Goal: Transaction & Acquisition: Book appointment/travel/reservation

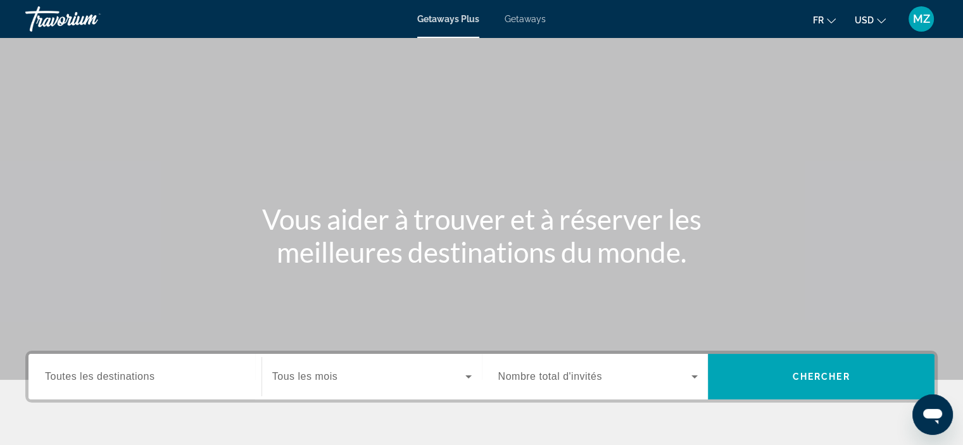
click at [534, 18] on span "Getaways" at bounding box center [525, 19] width 41 height 10
click at [882, 15] on mat-icon "Change currency" at bounding box center [881, 19] width 9 height 9
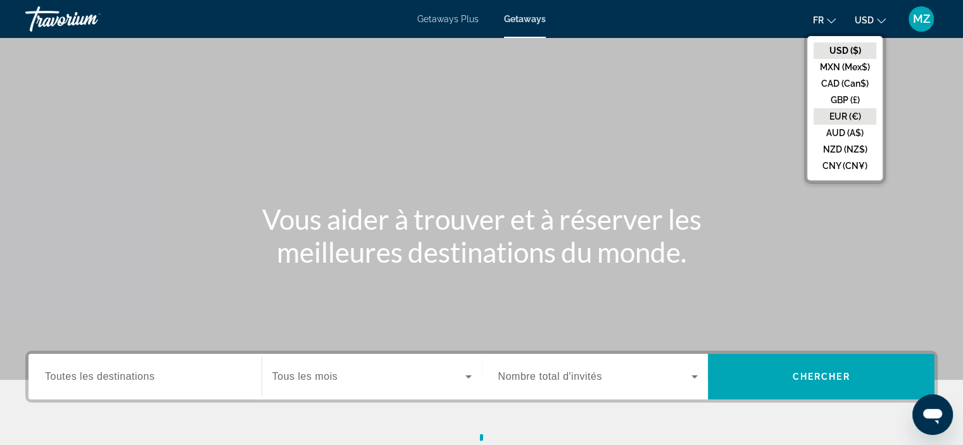
click at [850, 117] on button "EUR (€)" at bounding box center [844, 116] width 63 height 16
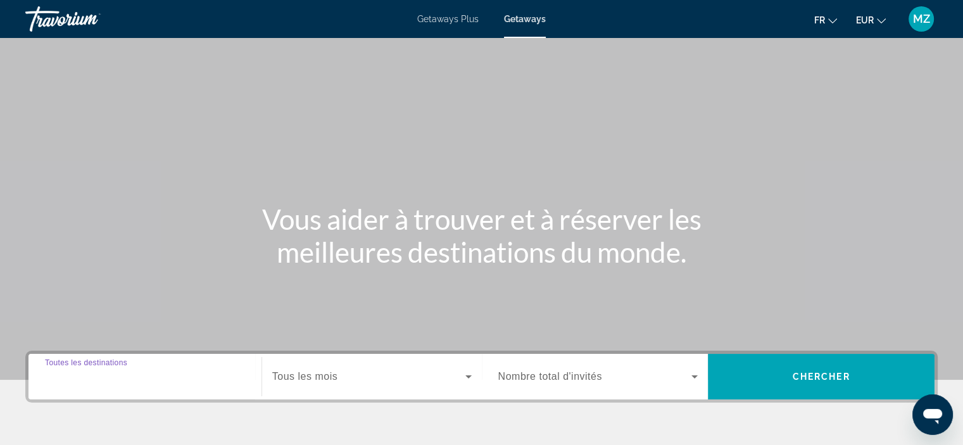
click at [148, 382] on input "Destination Toutes les destinations" at bounding box center [145, 377] width 200 height 15
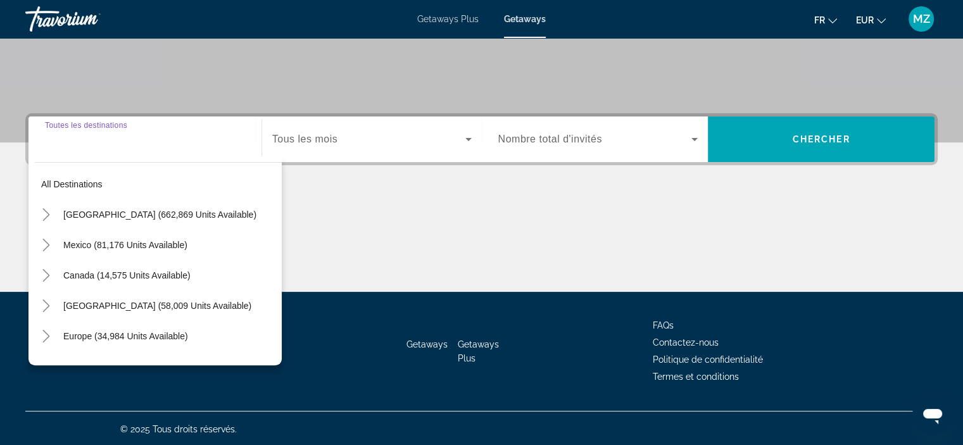
scroll to position [239, 0]
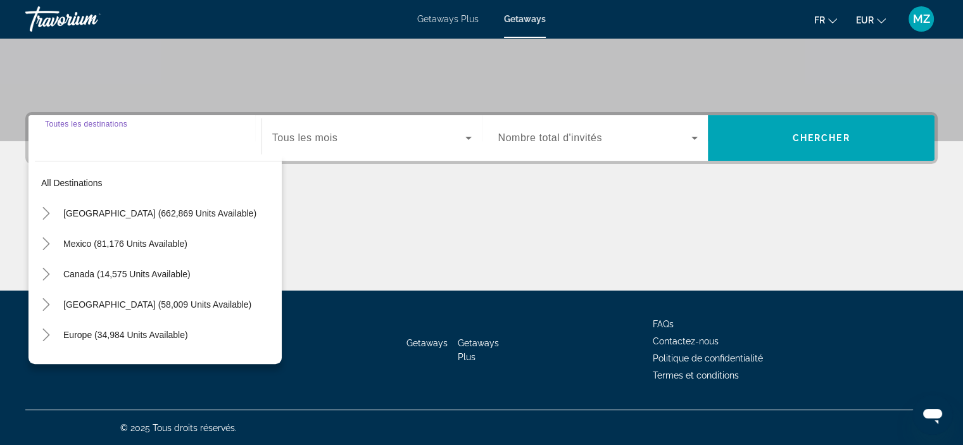
click at [279, 358] on div "All destinations [GEOGRAPHIC_DATA] (662,869 units available) [GEOGRAPHIC_DATA] …" at bounding box center [154, 259] width 253 height 210
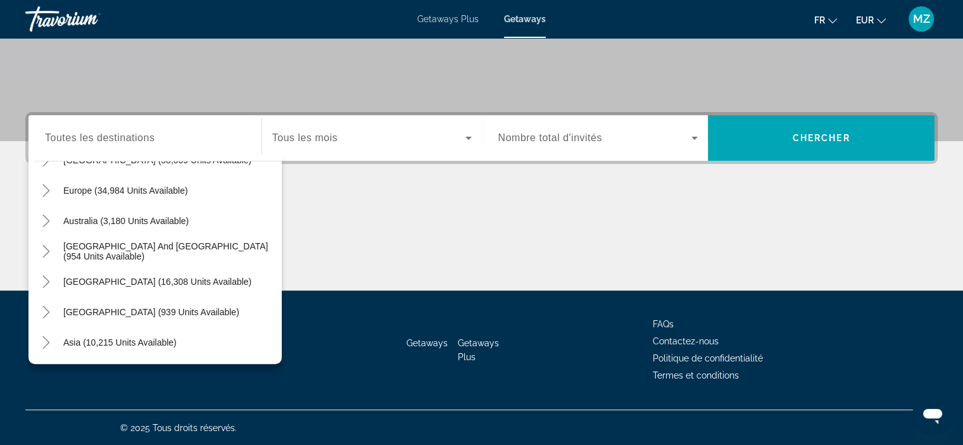
scroll to position [152, 0]
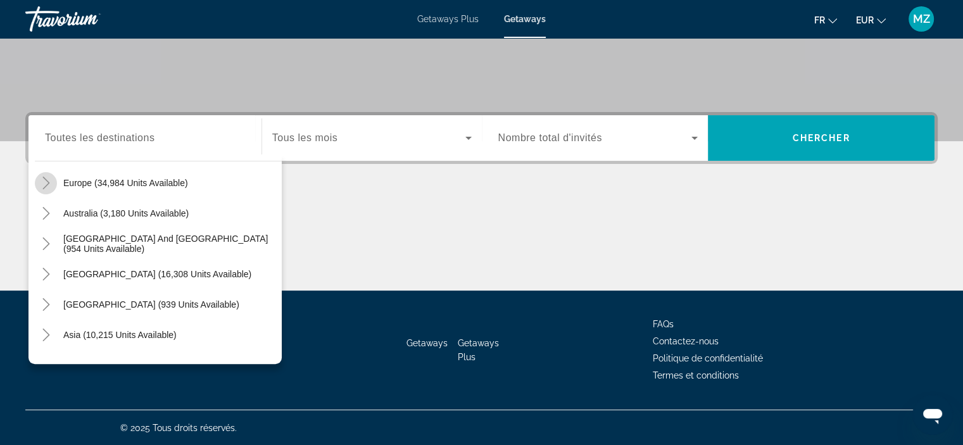
click at [41, 188] on icon "Toggle Europe (34,984 units available)" at bounding box center [46, 183] width 13 height 13
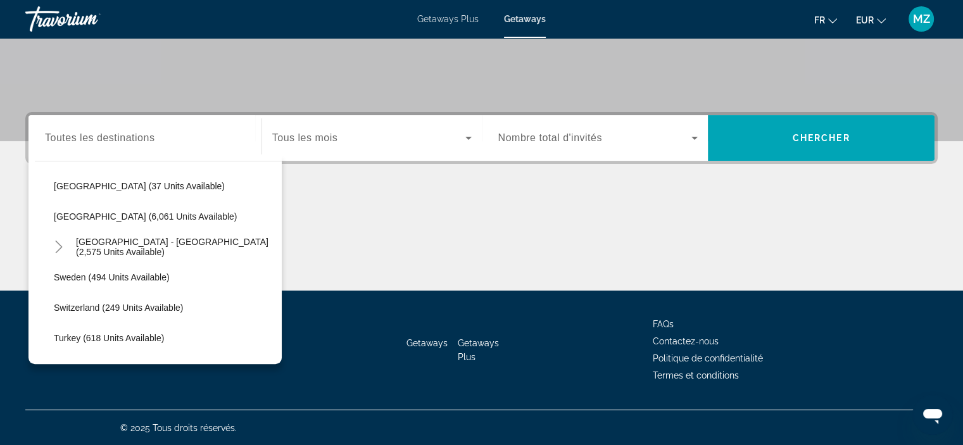
scroll to position [690, 0]
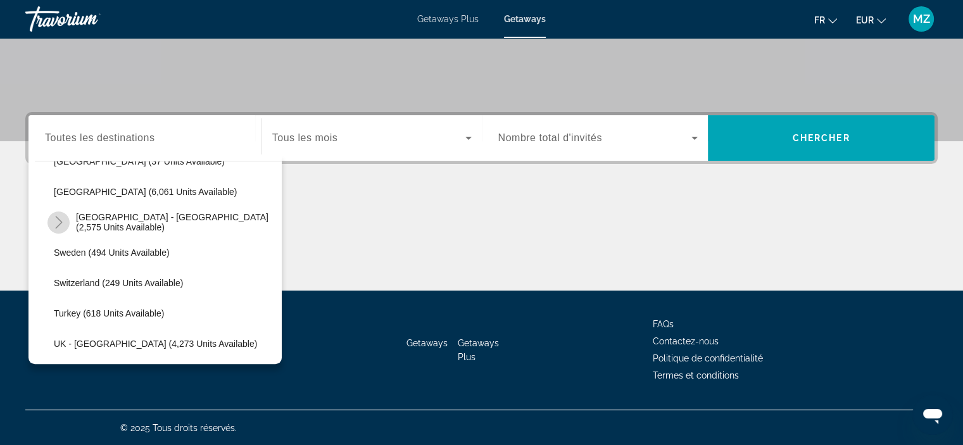
click at [58, 225] on icon "Toggle Spain - Canary Islands (2,575 units available)" at bounding box center [58, 222] width 7 height 13
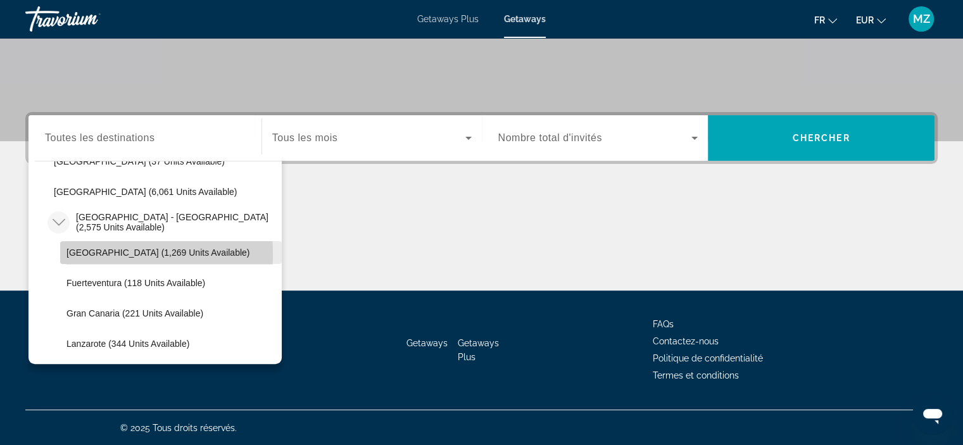
click at [89, 253] on span "[GEOGRAPHIC_DATA] (1,269 units available)" at bounding box center [157, 253] width 183 height 10
type input "**********"
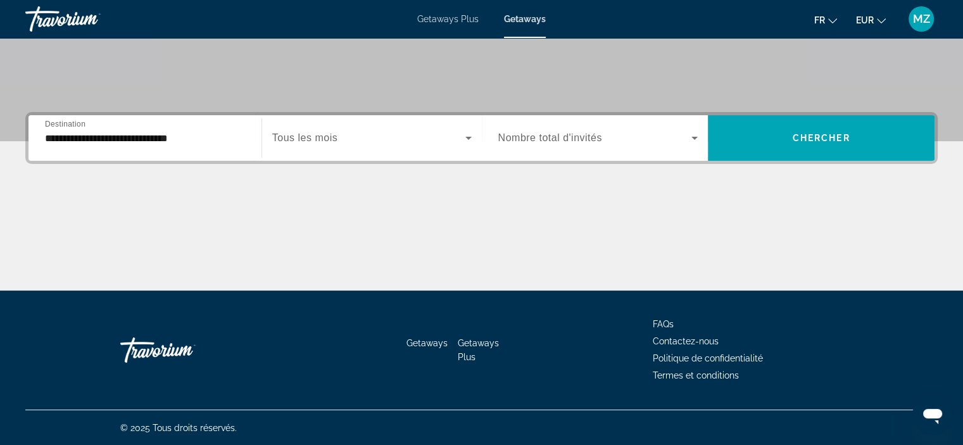
click at [319, 142] on span "Tous les mois" at bounding box center [304, 137] width 65 height 11
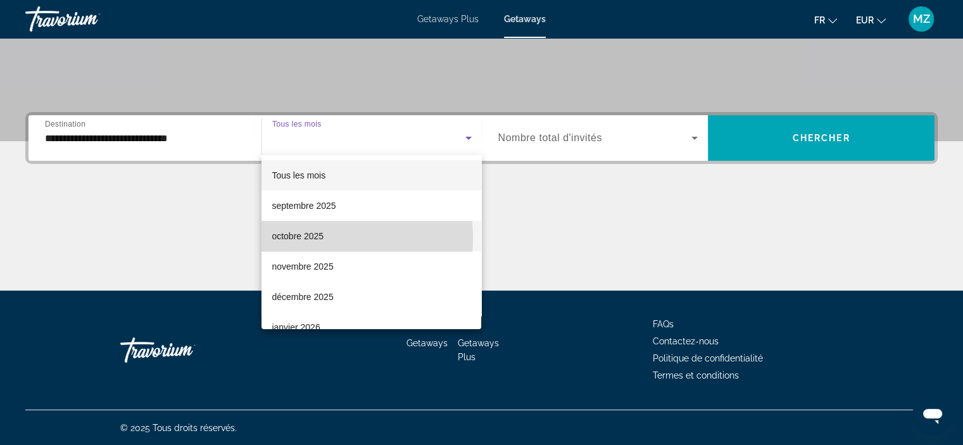
click at [304, 239] on span "octobre 2025" at bounding box center [298, 236] width 52 height 15
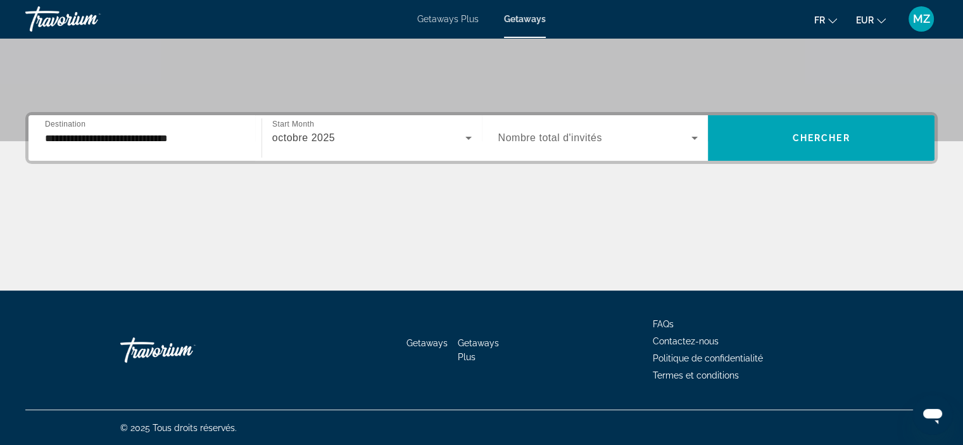
click at [608, 129] on div "Search widget" at bounding box center [598, 137] width 200 height 35
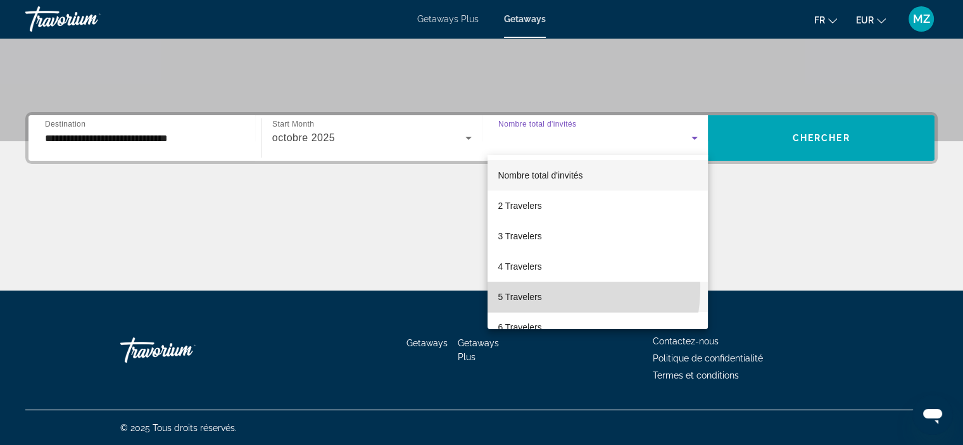
click at [534, 287] on mat-option "5 Travelers" at bounding box center [597, 297] width 220 height 30
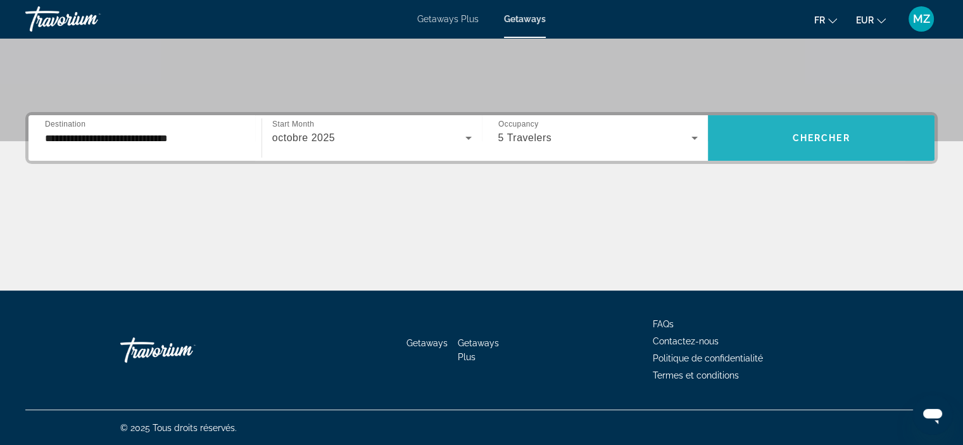
click at [760, 136] on span "Search widget" at bounding box center [821, 138] width 227 height 30
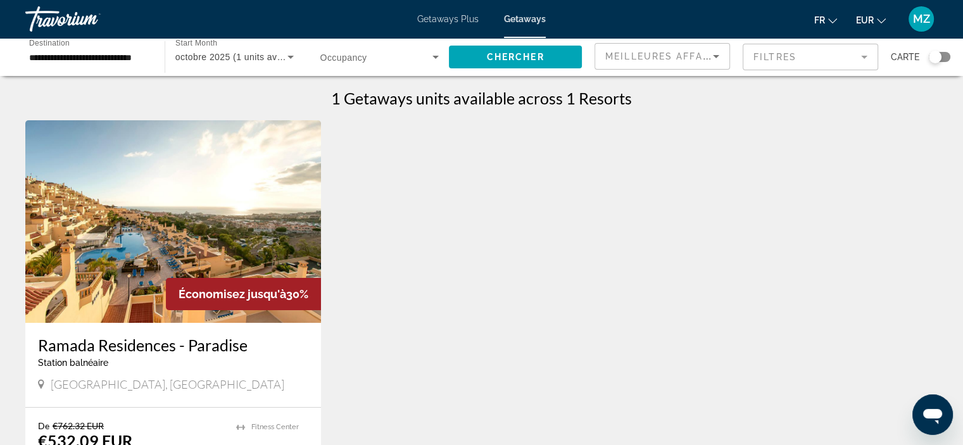
click at [775, 60] on mat-form-field "Filtres" at bounding box center [810, 57] width 135 height 27
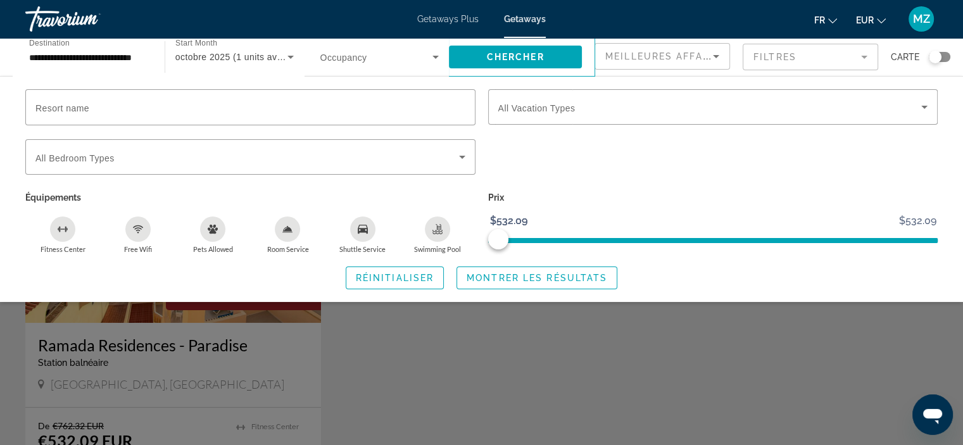
click at [664, 66] on div "Meilleures affaires" at bounding box center [662, 61] width 114 height 35
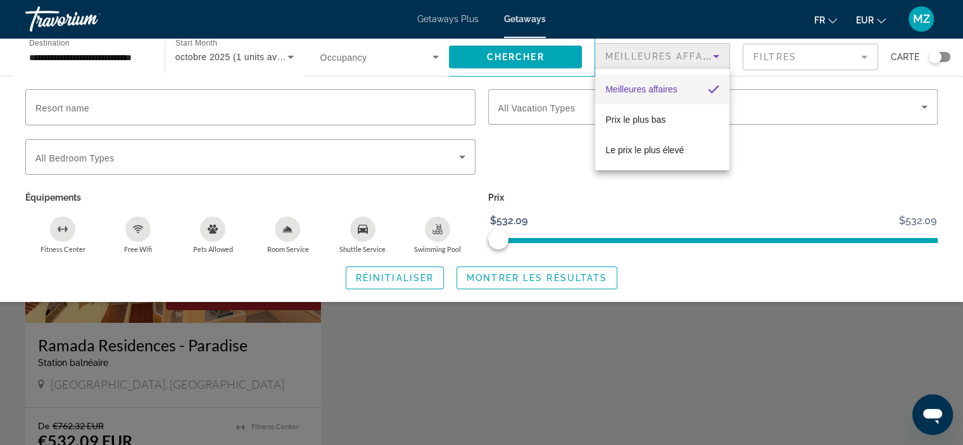
click at [560, 62] on div at bounding box center [481, 222] width 963 height 445
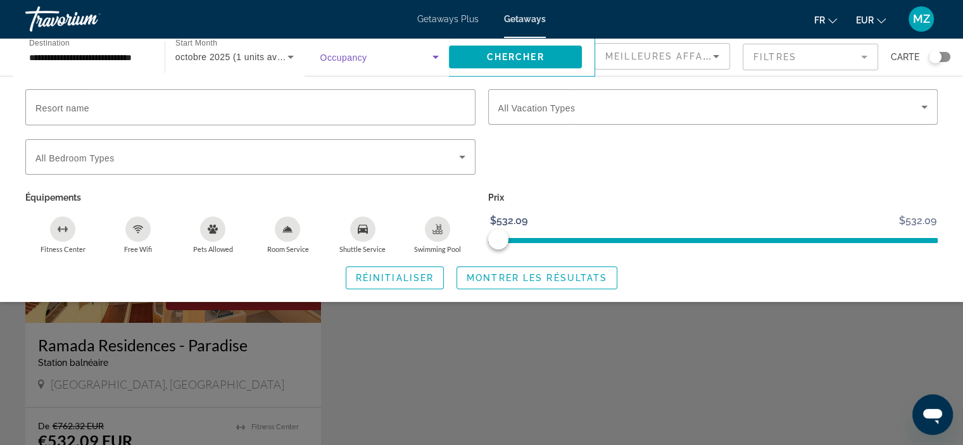
click at [412, 57] on span "Search widget" at bounding box center [376, 56] width 113 height 15
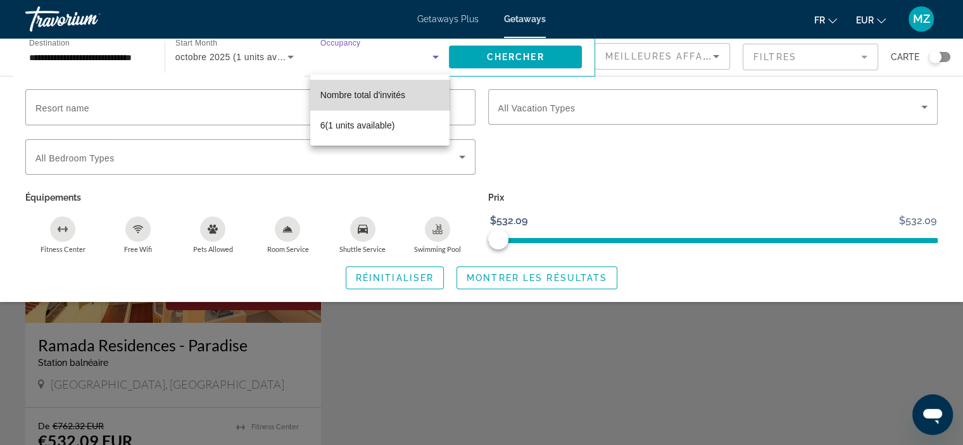
click at [384, 91] on span "Nombre total d'invités" at bounding box center [362, 95] width 85 height 10
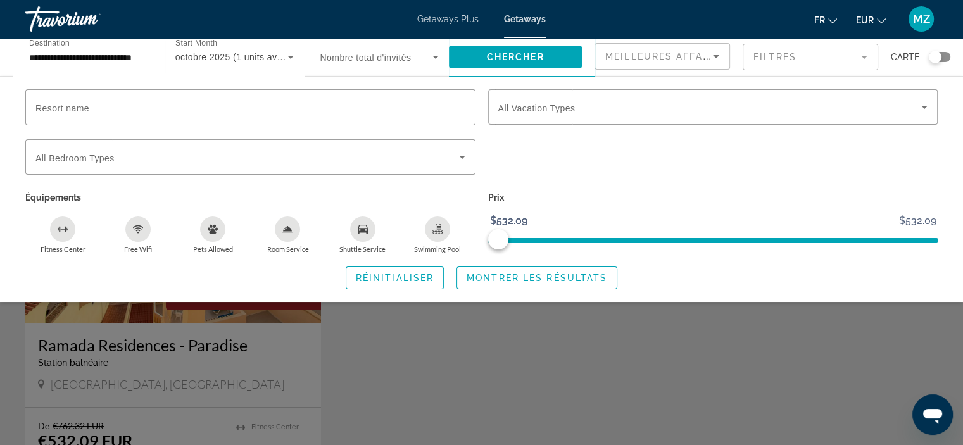
click at [389, 56] on span "Nombre total d'invités" at bounding box center [365, 58] width 91 height 10
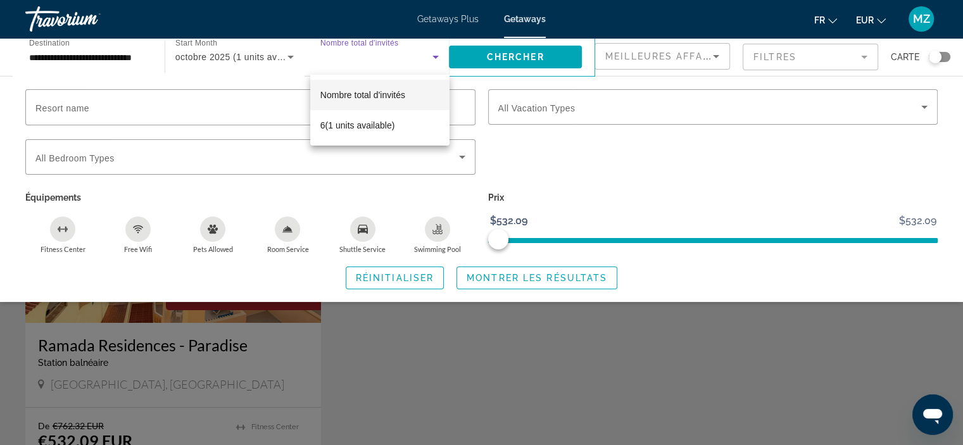
click at [151, 78] on div at bounding box center [481, 222] width 963 height 445
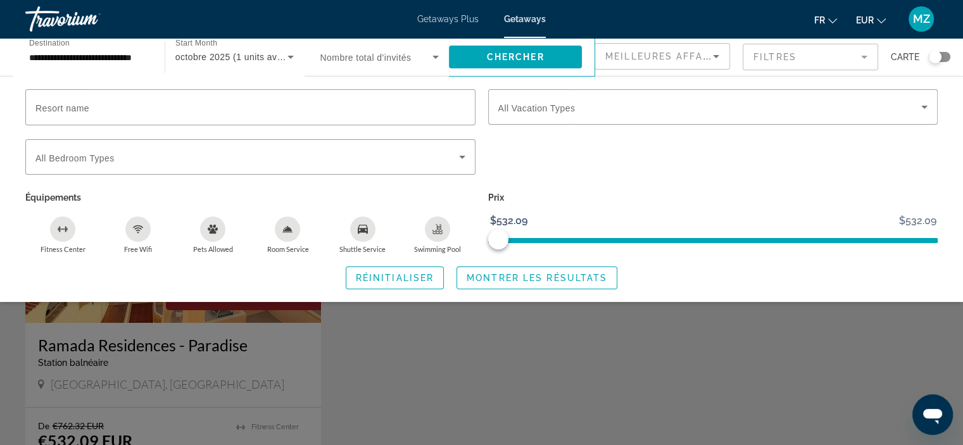
click at [452, 25] on div "Getaways Plus Getaways fr English Español Français Italiano Português русский E…" at bounding box center [481, 19] width 963 height 33
click at [455, 22] on span "Getaways Plus" at bounding box center [447, 19] width 61 height 10
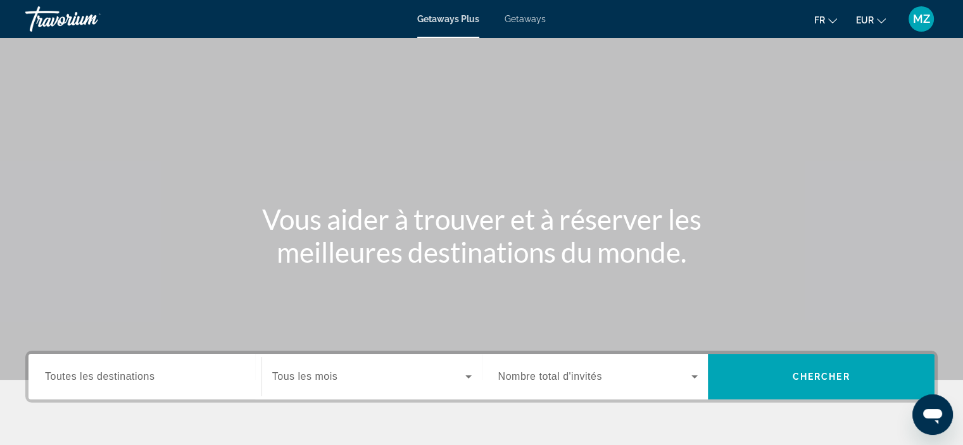
click at [552, 30] on div "Getaways Plus Getaways fr English Español Français Italiano Português русский E…" at bounding box center [481, 19] width 963 height 33
click at [534, 28] on div "Getaways Plus Getaways fr English Español Français Italiano Português русский E…" at bounding box center [481, 19] width 963 height 33
click at [528, 18] on span "Getaways" at bounding box center [525, 19] width 41 height 10
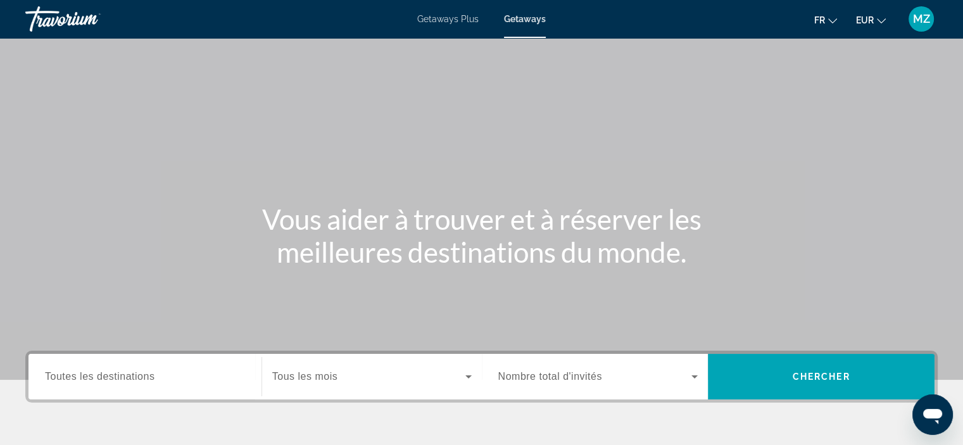
scroll to position [239, 0]
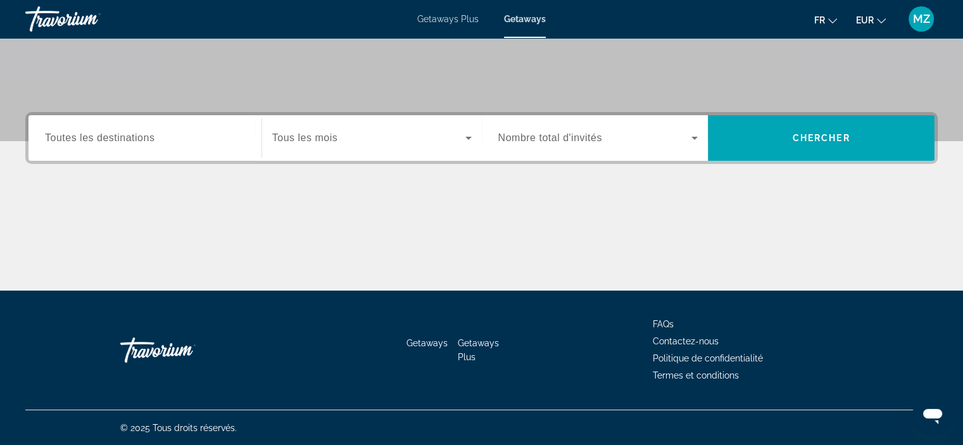
click at [114, 153] on div "Search widget" at bounding box center [145, 138] width 200 height 36
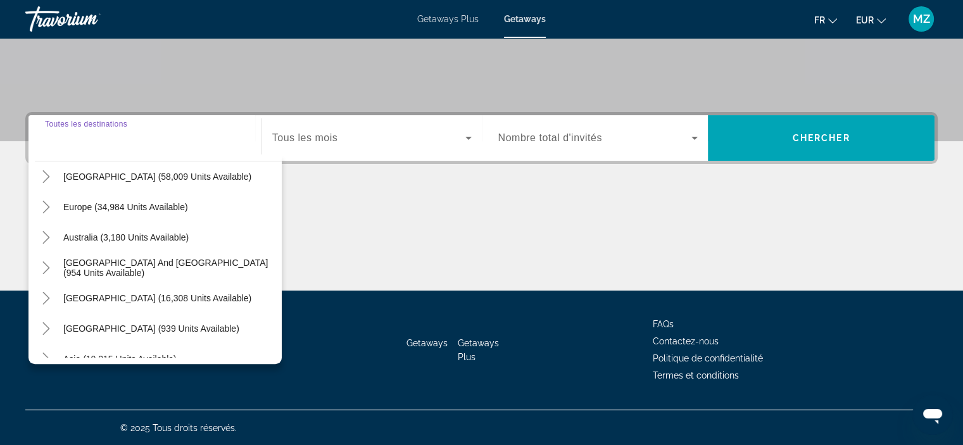
scroll to position [127, 0]
drag, startPoint x: 170, startPoint y: 7, endPoint x: 47, endPoint y: 210, distance: 236.9
click at [47, 210] on icon "Toggle Europe (34,984 units available)" at bounding box center [46, 208] width 13 height 13
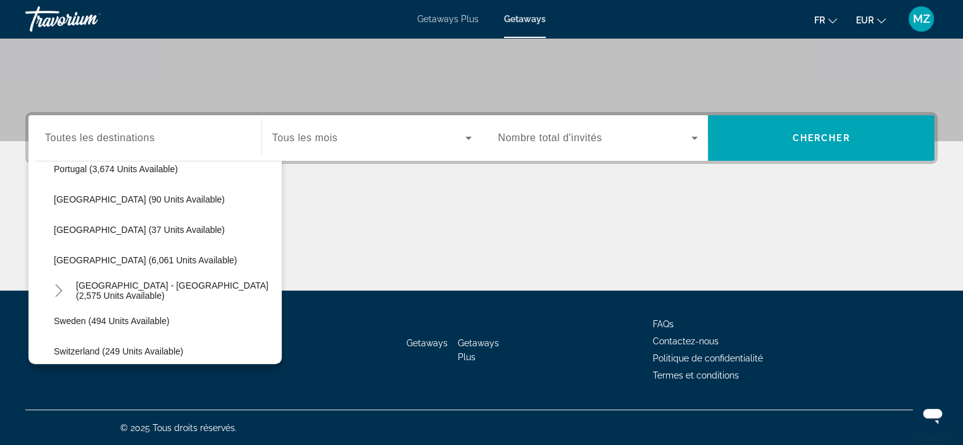
scroll to position [646, 0]
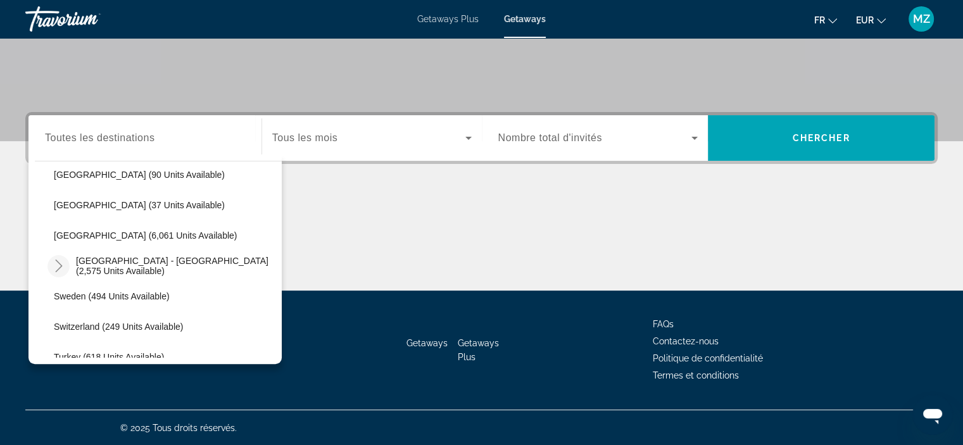
click at [55, 265] on icon "Toggle Spain - Canary Islands (2,575 units available)" at bounding box center [59, 266] width 13 height 13
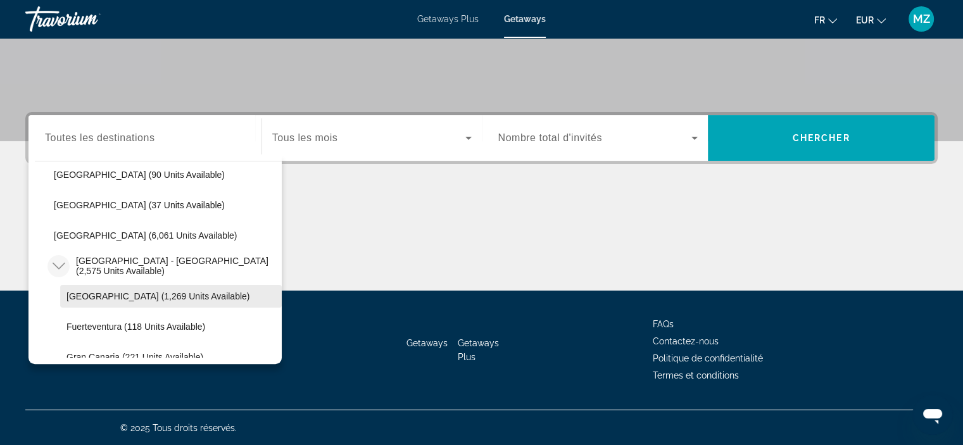
click at [89, 287] on span "Search widget" at bounding box center [171, 296] width 222 height 30
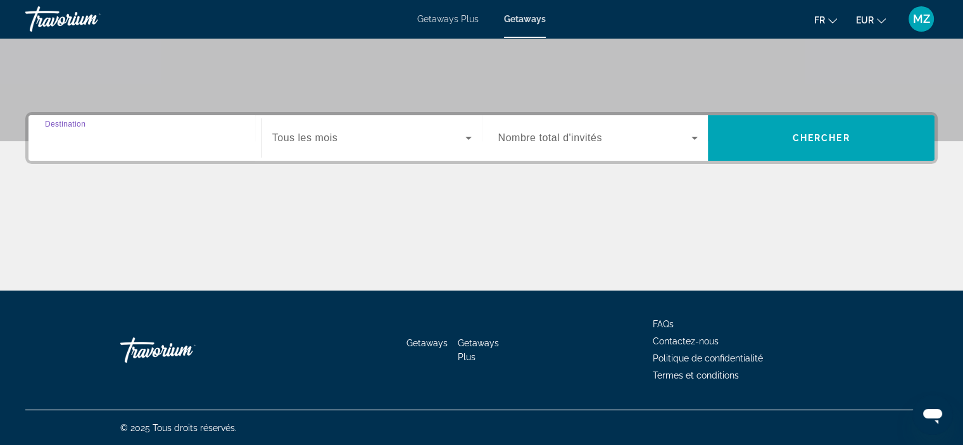
type input "**********"
click at [329, 134] on span "Tous les mois" at bounding box center [304, 137] width 65 height 11
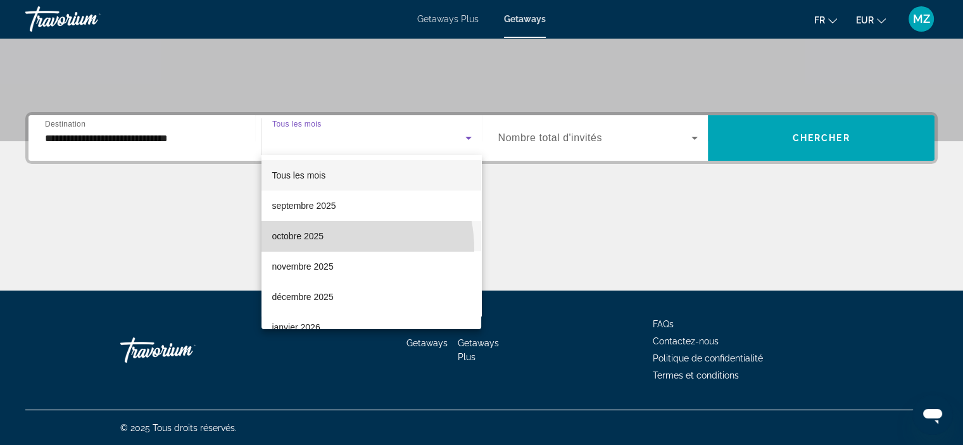
click at [320, 249] on mat-option "octobre 2025" at bounding box center [371, 236] width 220 height 30
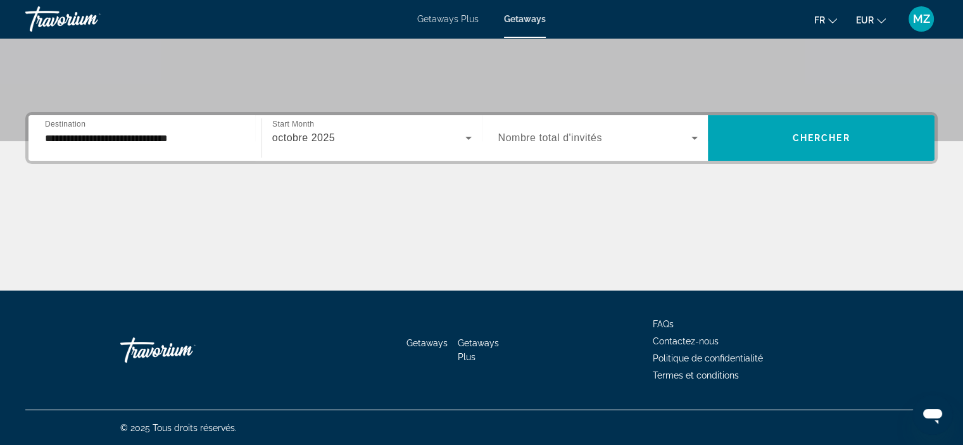
click at [592, 137] on span "Nombre total d'invités" at bounding box center [550, 137] width 104 height 11
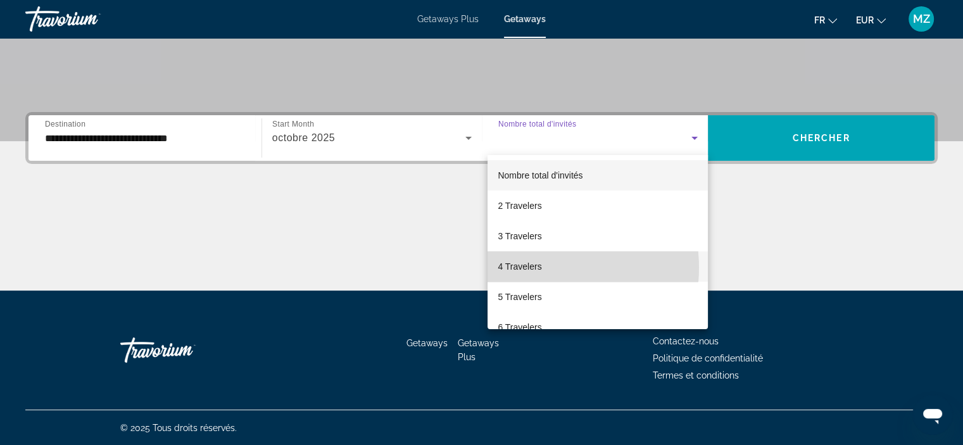
click at [541, 268] on span "4 Travelers" at bounding box center [520, 266] width 44 height 15
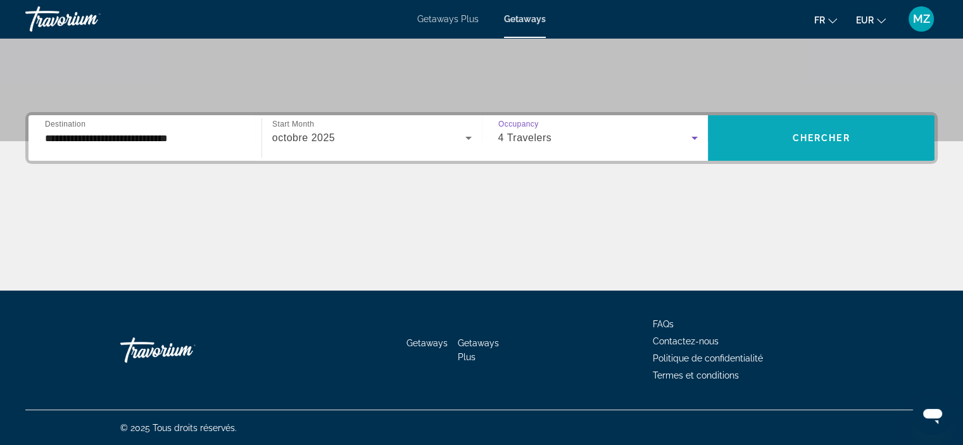
click at [772, 136] on span "Search widget" at bounding box center [821, 138] width 227 height 30
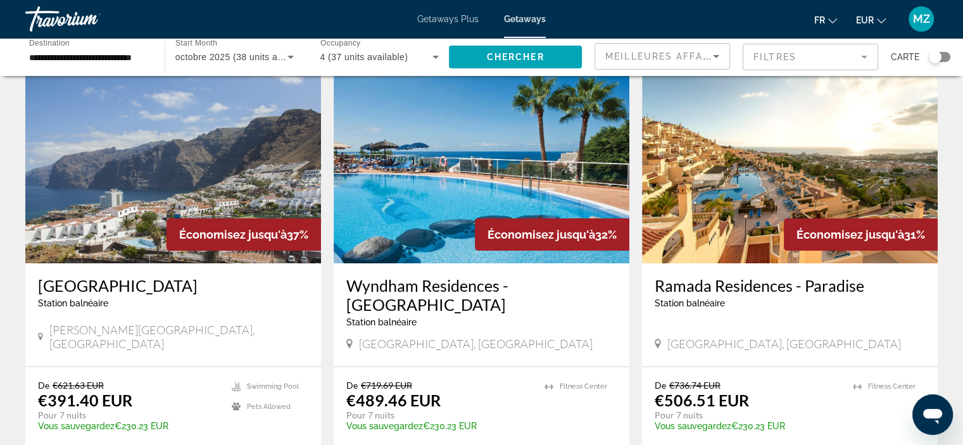
scroll to position [61, 0]
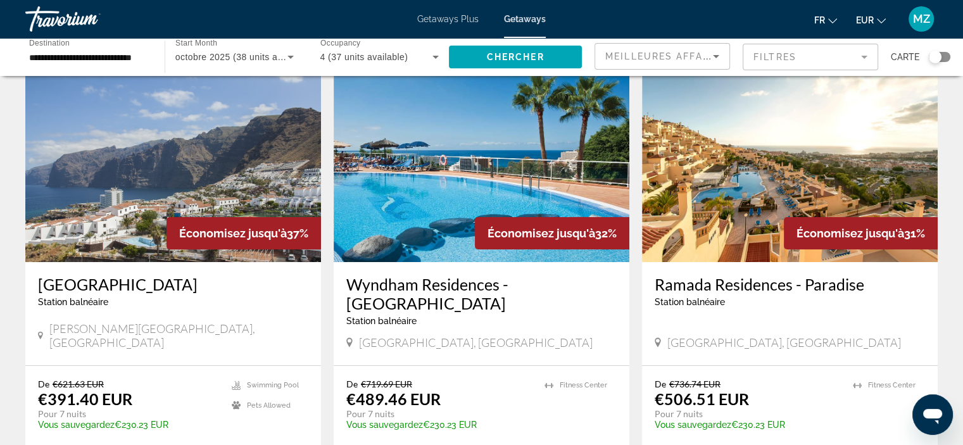
click at [84, 131] on img "Main content" at bounding box center [173, 161] width 296 height 203
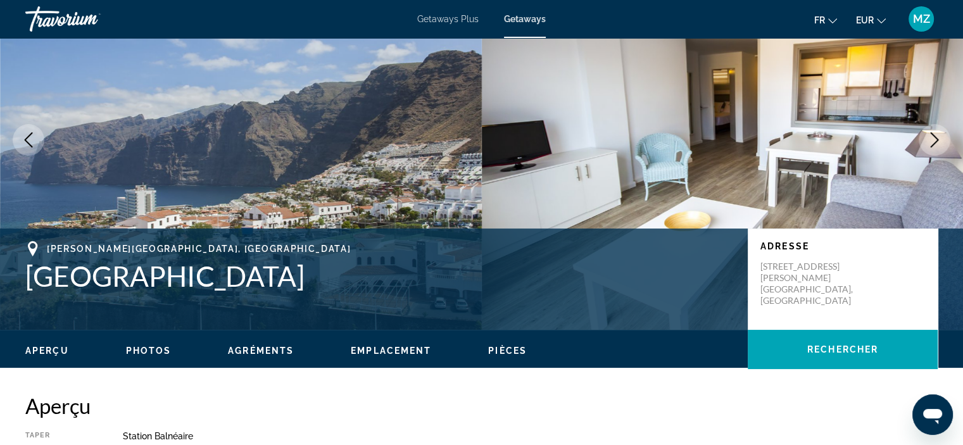
scroll to position [89, 0]
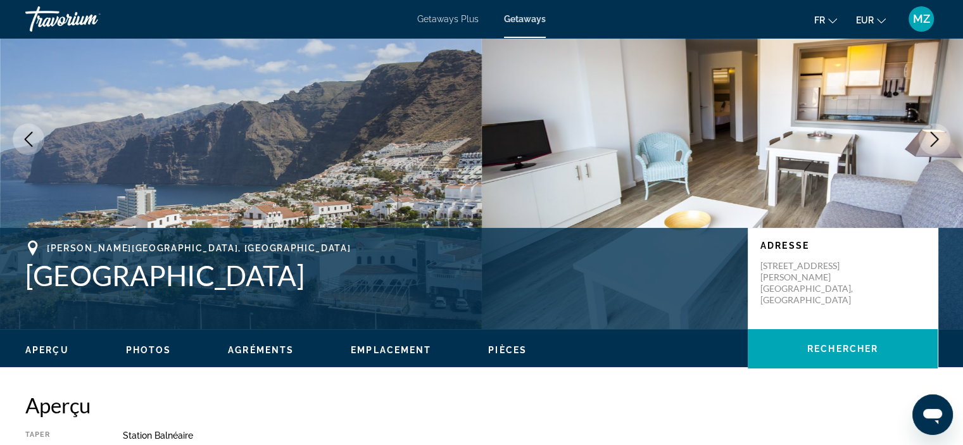
click at [926, 146] on button "Next image" at bounding box center [935, 139] width 32 height 32
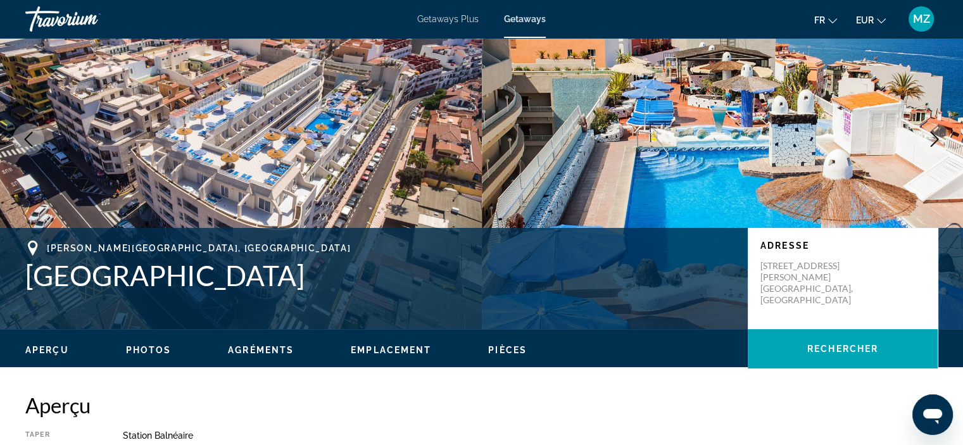
click at [927, 146] on icon "Next image" at bounding box center [934, 139] width 15 height 15
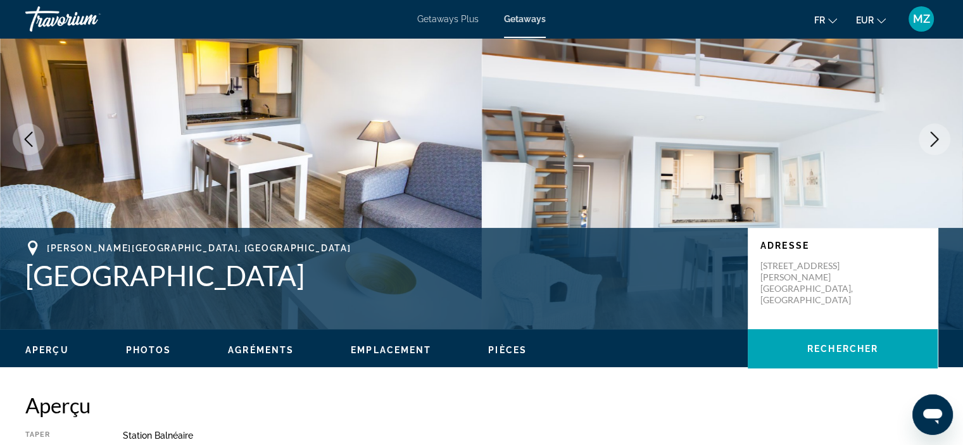
click at [927, 146] on icon "Next image" at bounding box center [934, 139] width 15 height 15
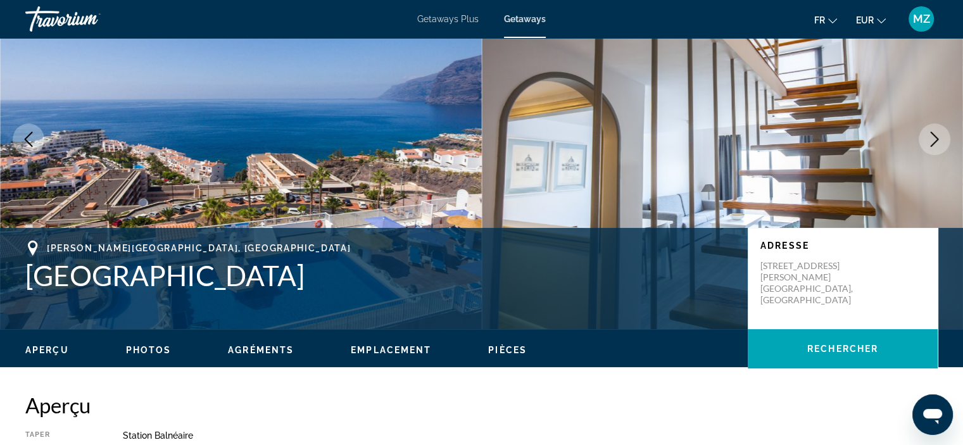
click at [927, 146] on icon "Next image" at bounding box center [934, 139] width 15 height 15
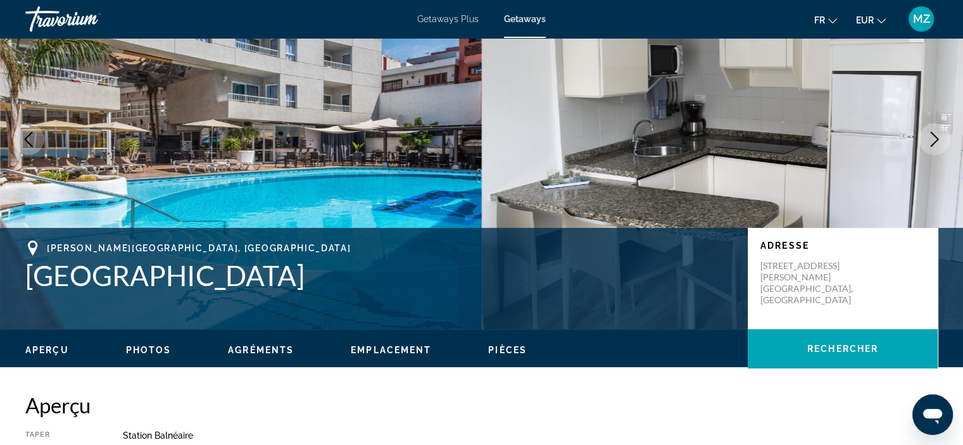
click at [927, 146] on icon "Next image" at bounding box center [934, 139] width 15 height 15
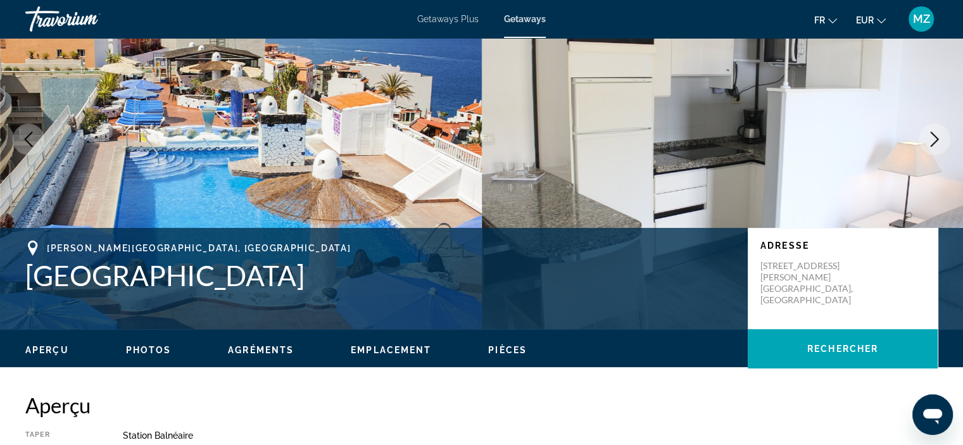
click at [927, 146] on icon "Next image" at bounding box center [934, 139] width 15 height 15
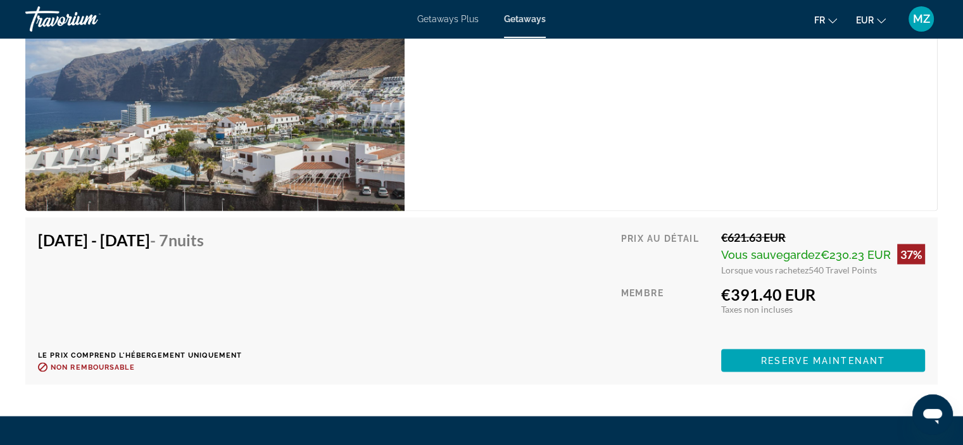
scroll to position [2355, 0]
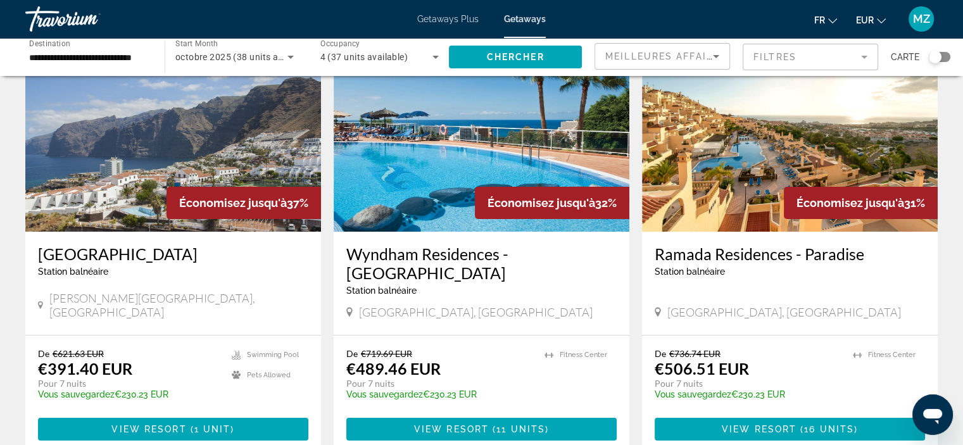
scroll to position [93, 0]
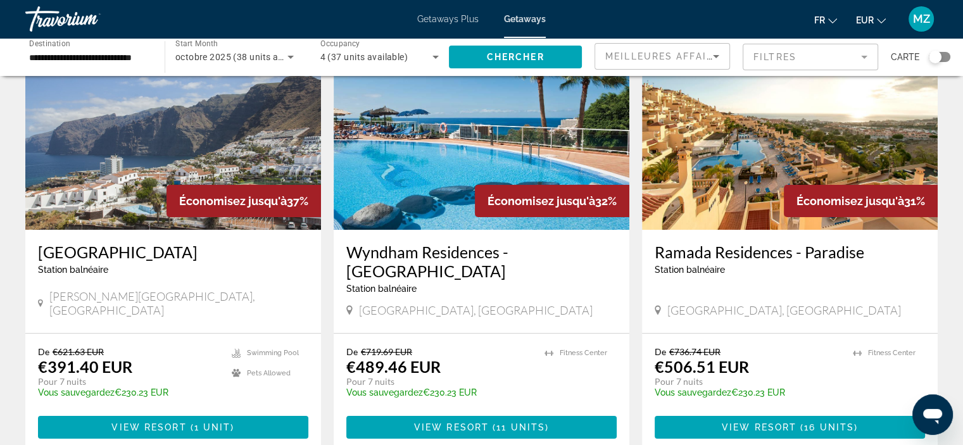
click at [505, 159] on img "Main content" at bounding box center [482, 128] width 296 height 203
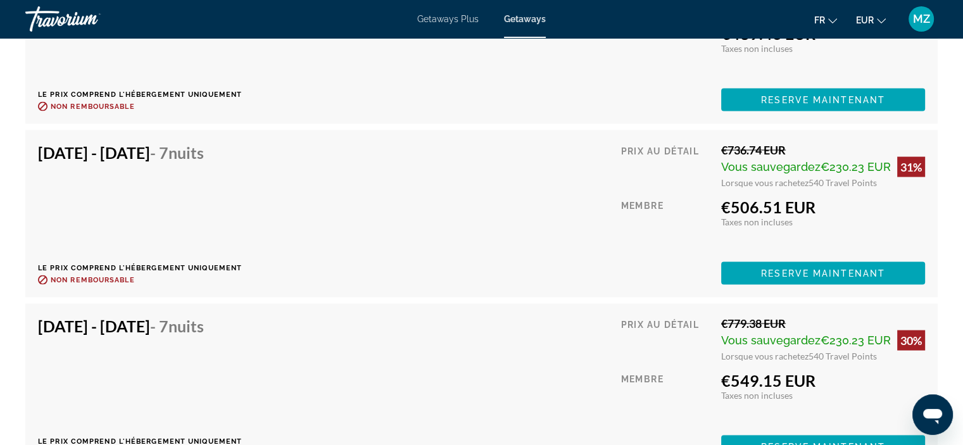
scroll to position [2659, 0]
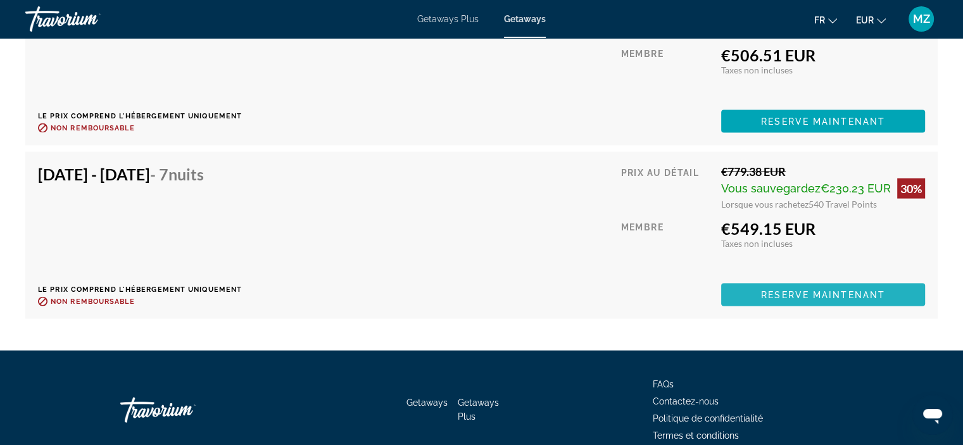
click at [774, 296] on span "Reserve maintenant" at bounding box center [823, 295] width 124 height 10
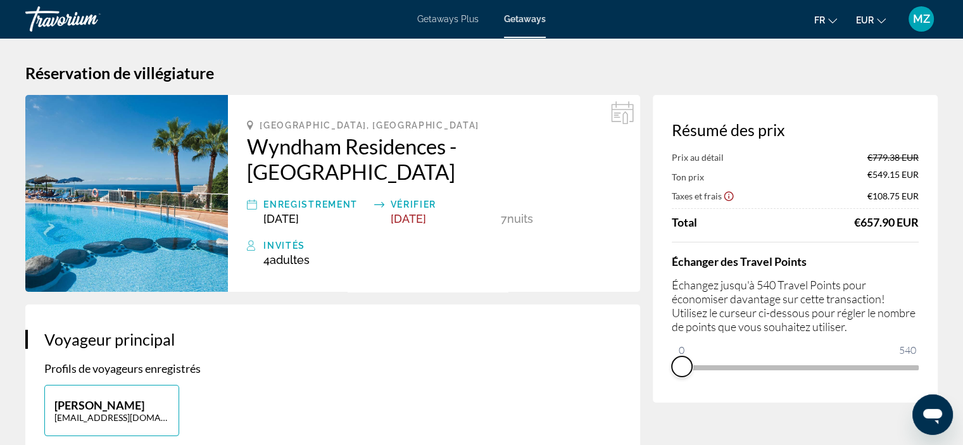
drag, startPoint x: 905, startPoint y: 386, endPoint x: 658, endPoint y: 393, distance: 246.4
click at [658, 393] on div "Résumé des prix Prix au détail €779.38 EUR Ton prix €549.15 EUR Taxes et frais …" at bounding box center [795, 249] width 285 height 308
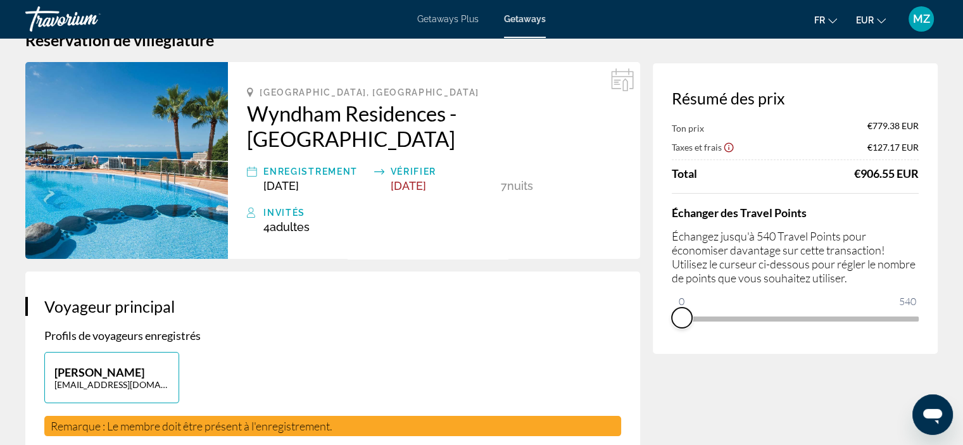
scroll to position [32, 0]
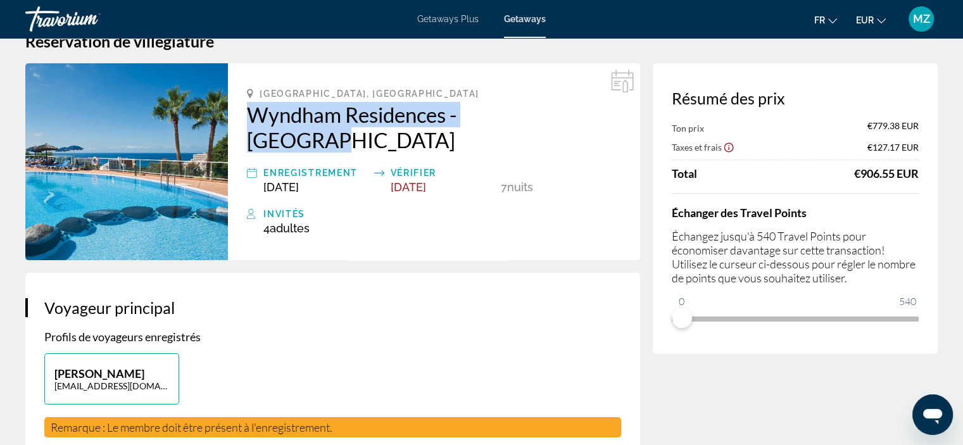
drag, startPoint x: 241, startPoint y: 118, endPoint x: 570, endPoint y: 107, distance: 328.8
click at [570, 107] on div "[GEOGRAPHIC_DATA], [GEOGRAPHIC_DATA] - [GEOGRAPHIC_DATA] Enregistrement [DATE] …" at bounding box center [434, 161] width 412 height 197
copy h2 "Wyndham Residences - [GEOGRAPHIC_DATA]"
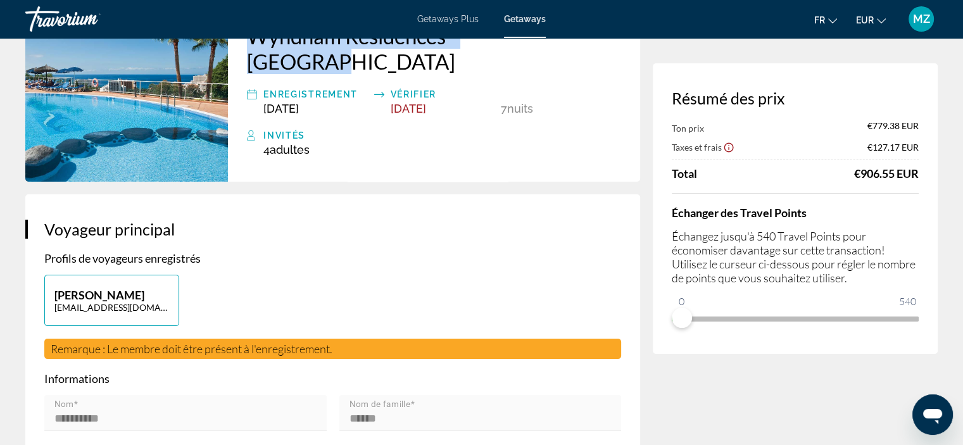
scroll to position [0, 0]
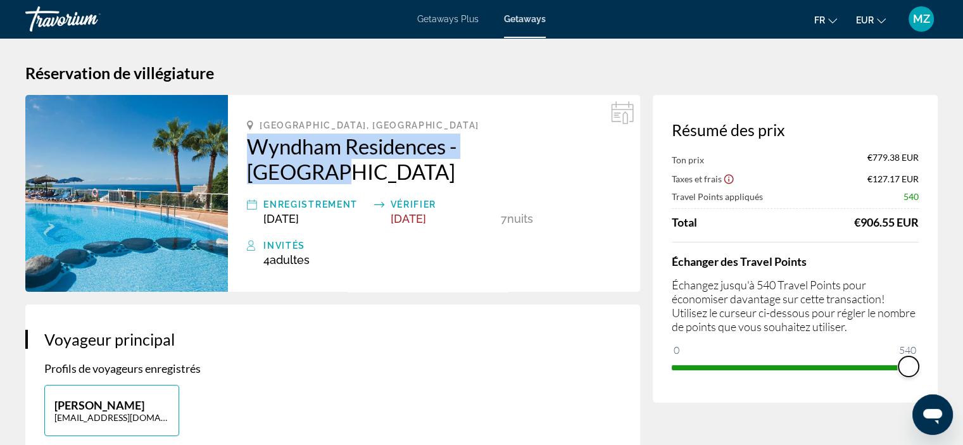
drag, startPoint x: 684, startPoint y: 345, endPoint x: 945, endPoint y: 394, distance: 264.8
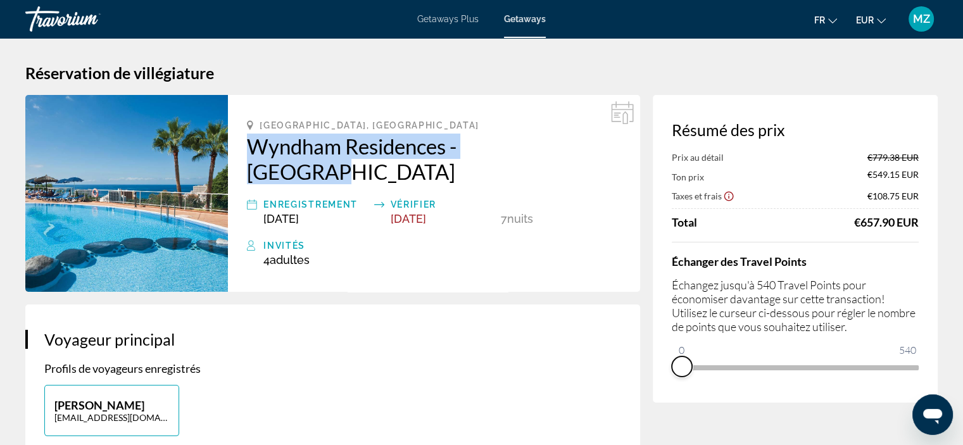
drag, startPoint x: 912, startPoint y: 387, endPoint x: 599, endPoint y: 415, distance: 314.6
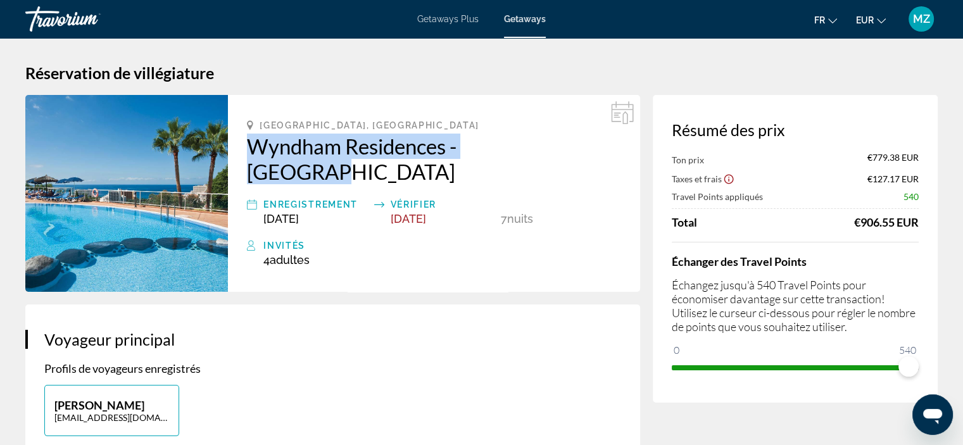
click at [912, 365] on ngx-slider "0 540 540" at bounding box center [795, 366] width 247 height 3
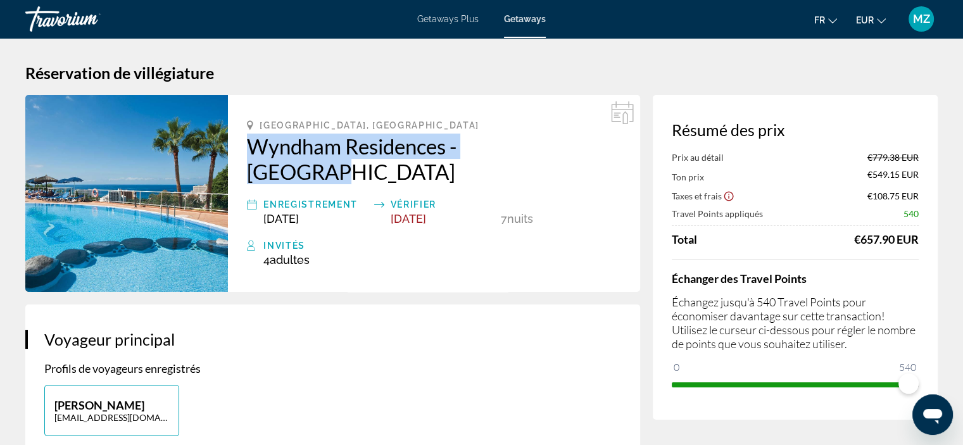
click at [680, 386] on div "Résumé des prix Prix au détail €779.38 EUR Ton prix €549.15 EUR Taxes et frais …" at bounding box center [795, 257] width 285 height 325
